Goal: Transaction & Acquisition: Purchase product/service

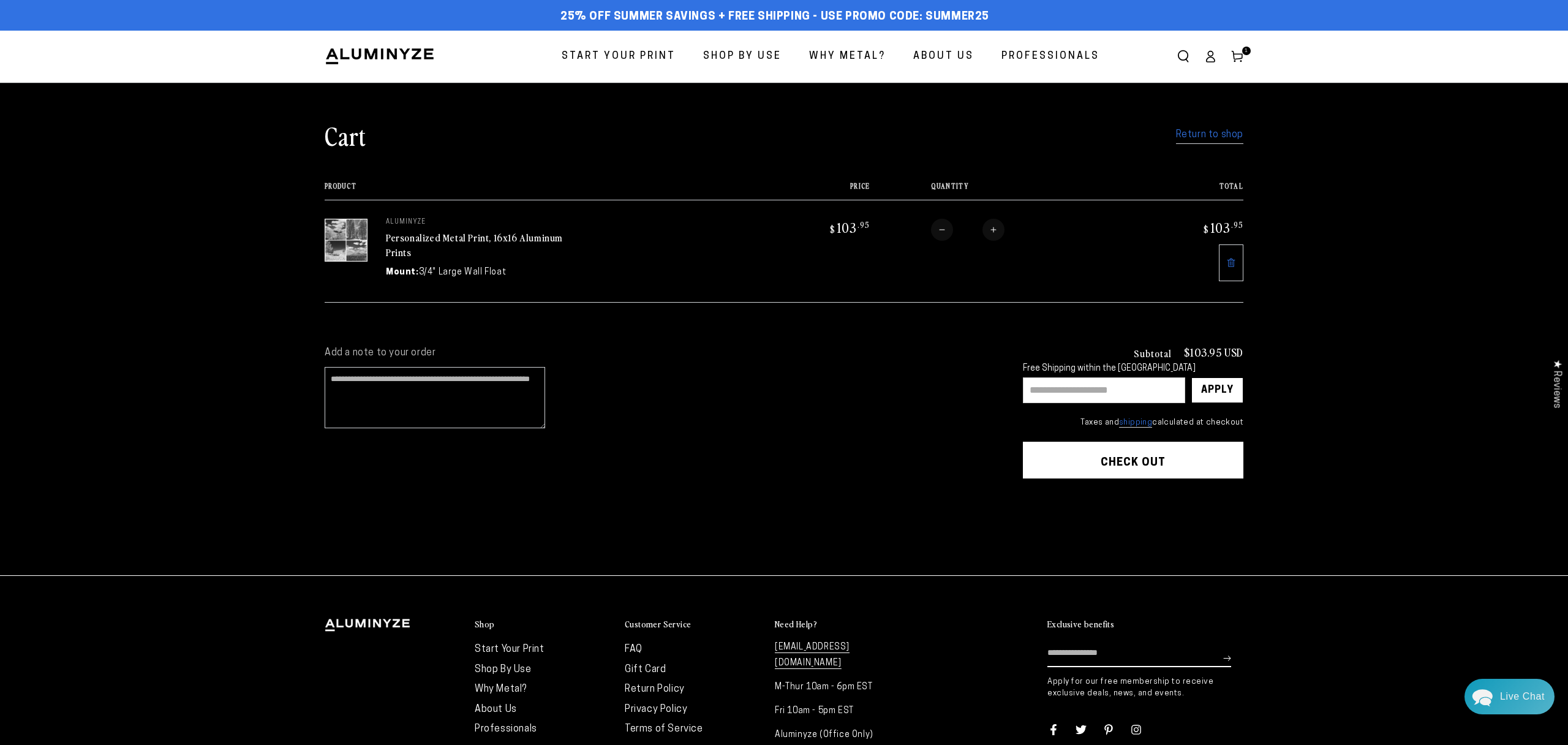
click at [1089, 389] on input "text" at bounding box center [1104, 390] width 162 height 26
type input "********"
click at [1202, 393] on div "Apply" at bounding box center [1217, 390] width 32 height 24
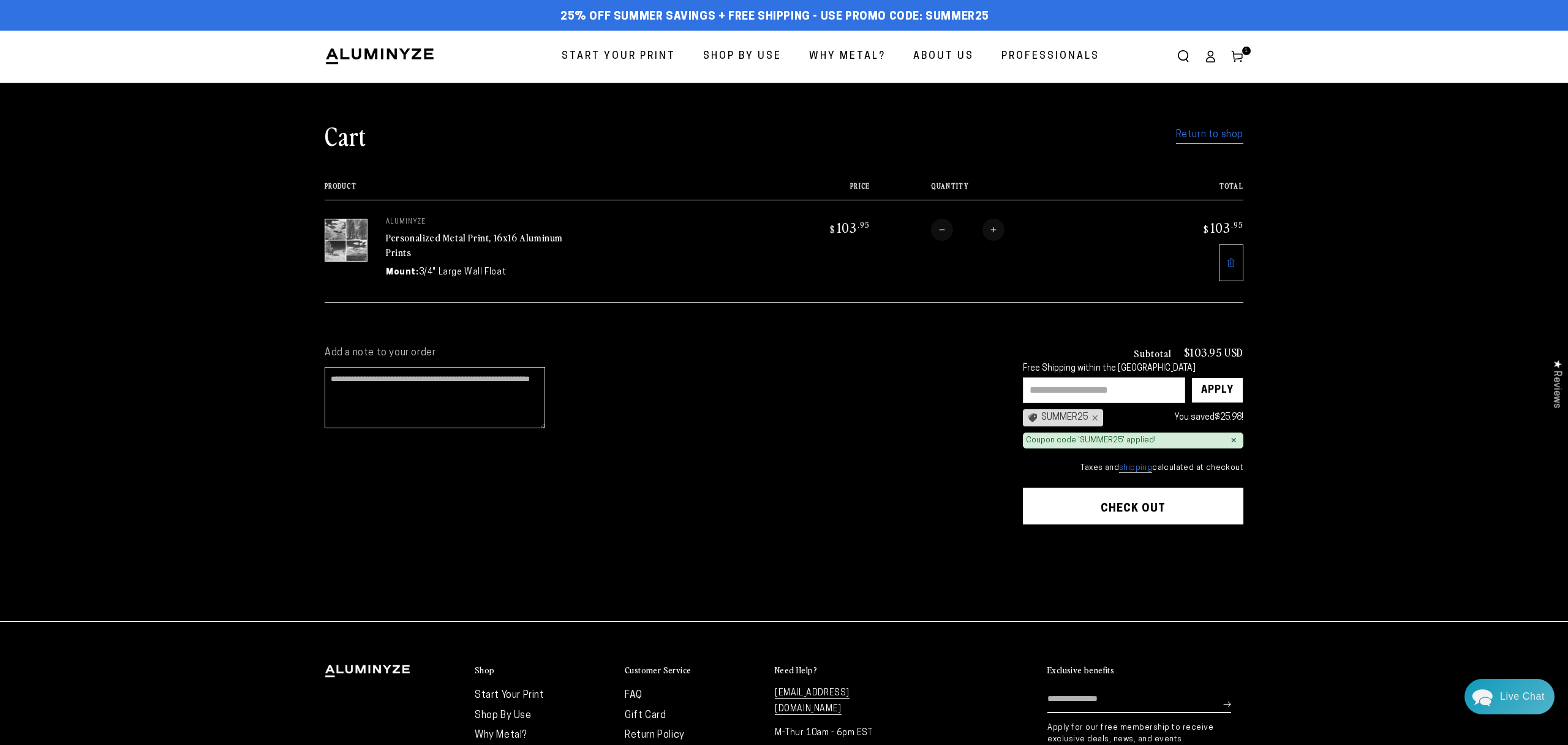
click at [640, 730] on link "Return Policy" at bounding box center [654, 735] width 60 height 10
